Goal: Ask a question

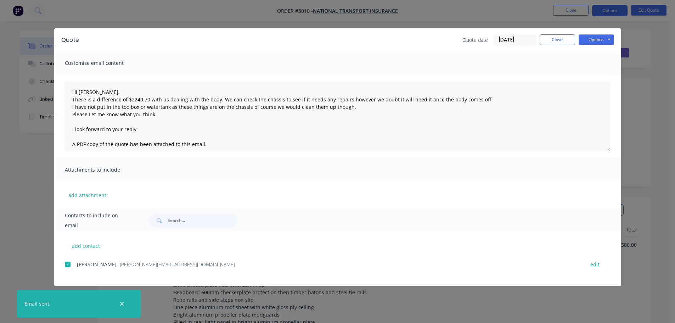
scroll to position [513, 0]
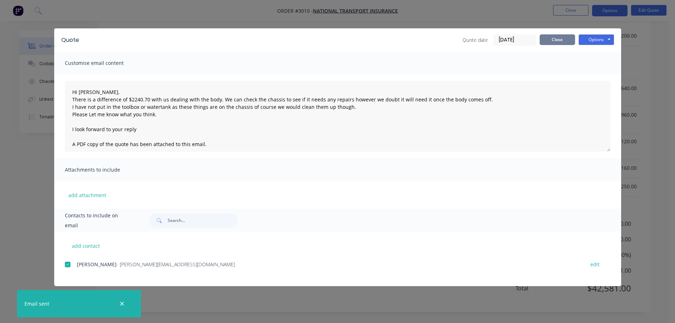
click at [552, 37] on button "Close" at bounding box center [556, 39] width 35 height 11
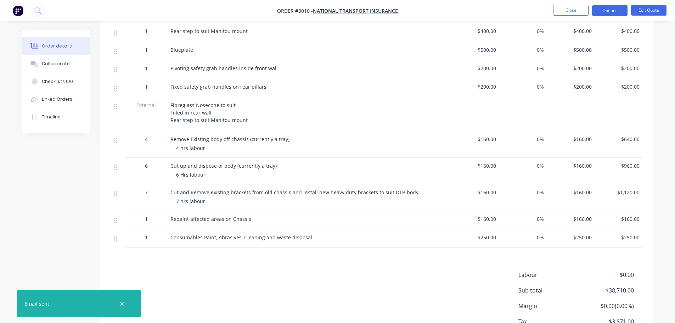
scroll to position [406, 0]
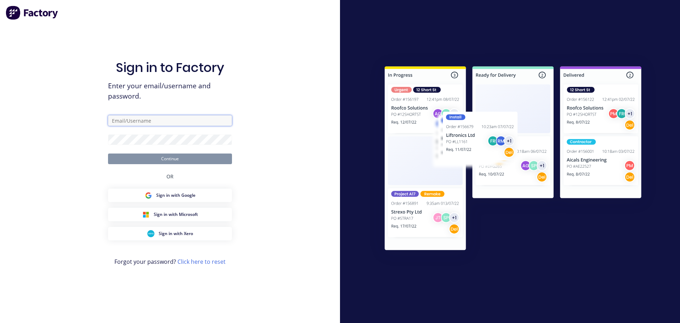
type input "[EMAIL_ADDRESS][DOMAIN_NAME]"
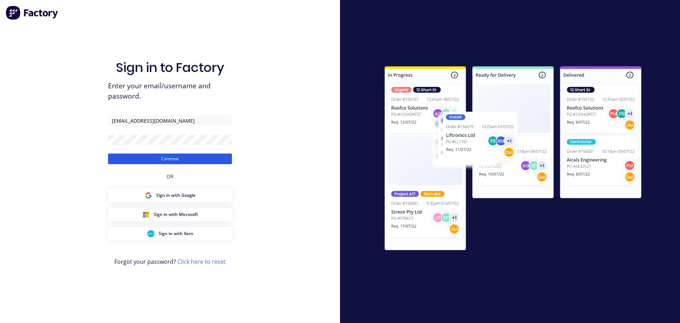
click at [164, 158] on button "Continue" at bounding box center [170, 158] width 124 height 11
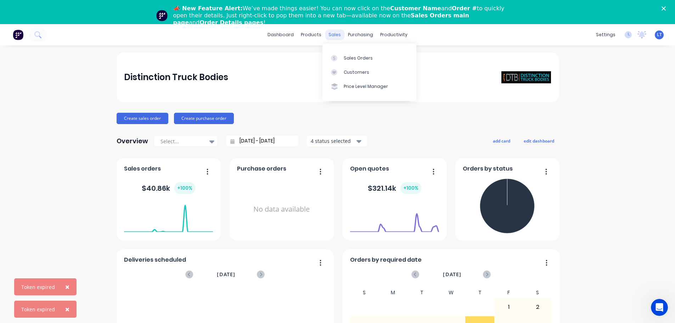
click at [333, 33] on div "sales" at bounding box center [334, 34] width 19 height 11
click at [353, 57] on div "Sales Orders" at bounding box center [358, 58] width 29 height 6
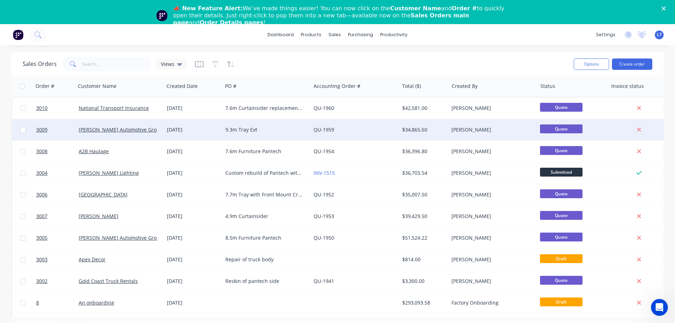
click at [228, 128] on div "9.3m Tray Ext" at bounding box center [264, 129] width 79 height 7
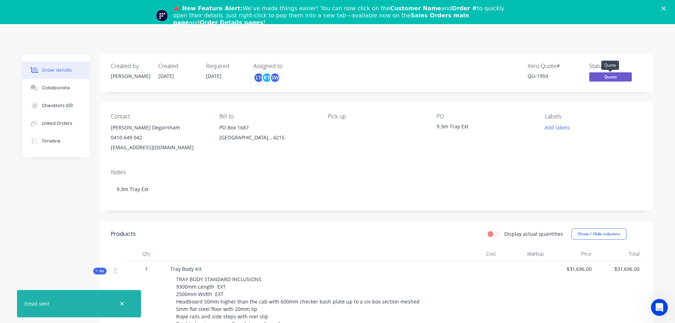
click at [608, 75] on span "Quote" at bounding box center [610, 76] width 43 height 9
click at [446, 71] on div "Xero Quote # QU-1959 Status Quote" at bounding box center [483, 73] width 318 height 21
click at [361, 80] on div "Xero Quote # QU-1959 Status Quote" at bounding box center [483, 73] width 318 height 21
click at [608, 77] on span "Quote" at bounding box center [610, 76] width 43 height 9
click at [458, 61] on div "Created by [PERSON_NAME] Created [DATE] Required [DATE] Assigned to LT RT SW Xe…" at bounding box center [376, 73] width 553 height 38
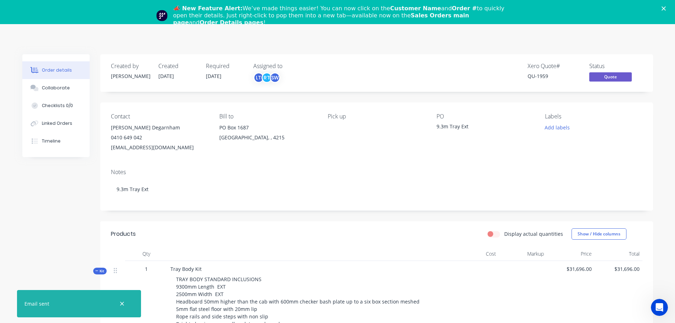
click at [49, 68] on div "Order details" at bounding box center [57, 70] width 30 height 6
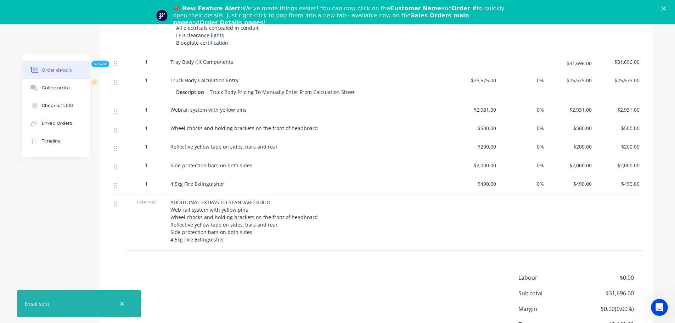
scroll to position [379, 0]
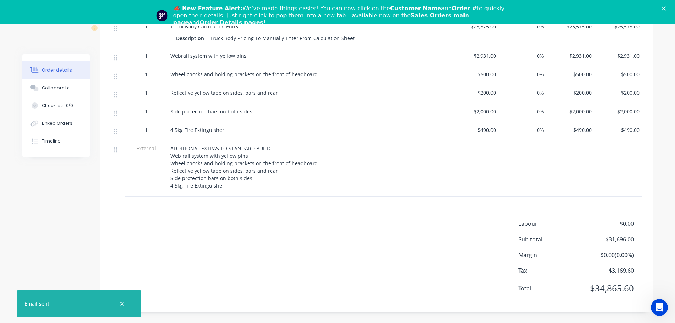
click at [659, 307] on icon "Open Intercom Messenger" at bounding box center [660, 307] width 12 height 12
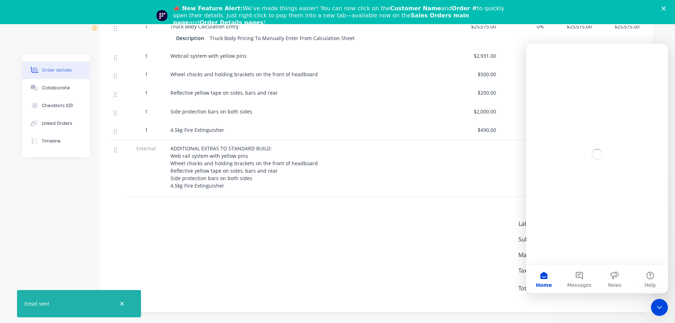
scroll to position [0, 0]
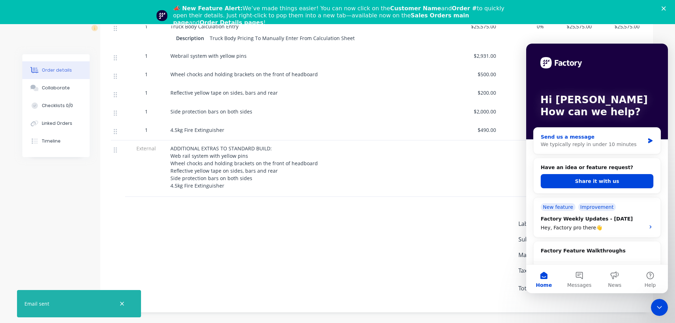
click at [566, 145] on div "We typically reply in under 10 minutes" at bounding box center [593, 144] width 104 height 7
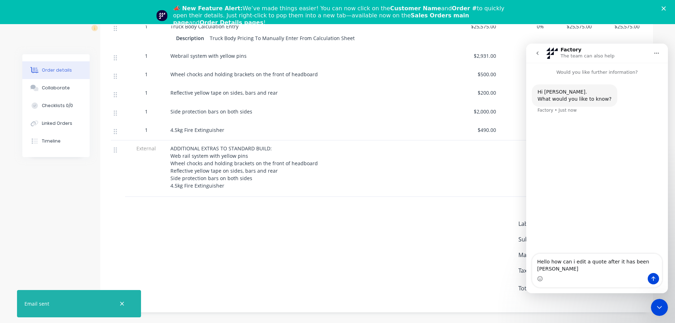
type textarea "Hello how can i edit a quote after it has been sent"
